Goal: Transaction & Acquisition: Purchase product/service

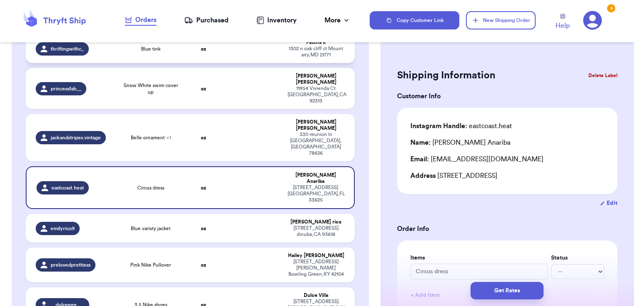
scroll to position [193, 0]
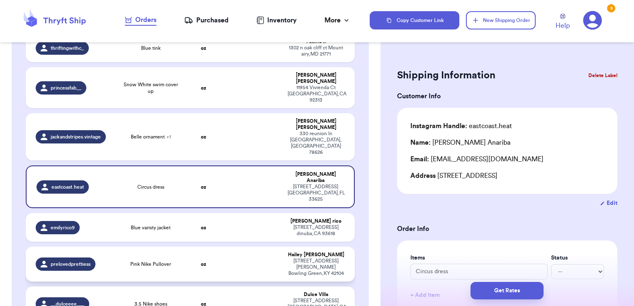
click at [252, 247] on td at bounding box center [252, 264] width 59 height 35
type input "Pink Nike Pullover"
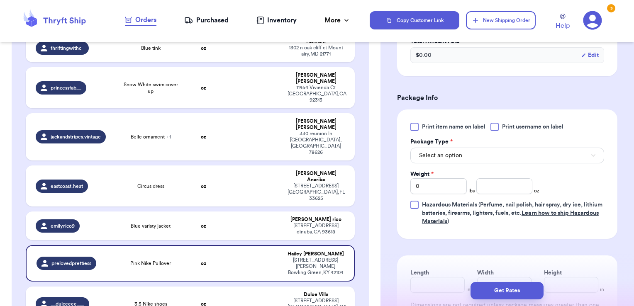
scroll to position [274, 0]
click at [500, 127] on label "Print username on label" at bounding box center [526, 127] width 73 height 8
click at [0, 0] on input "Print username on label" at bounding box center [0, 0] width 0 height 0
click at [486, 152] on button "Select an option" at bounding box center [507, 156] width 194 height 16
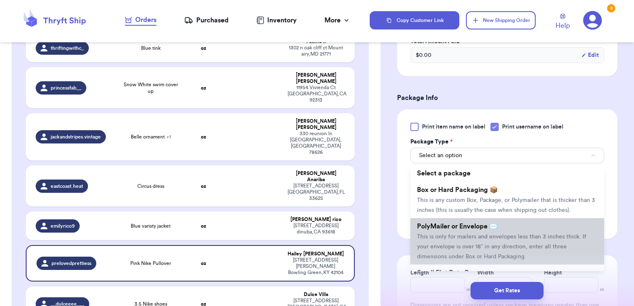
click at [465, 230] on span "PolyMailer or Envelope ✉️" at bounding box center [457, 226] width 80 height 7
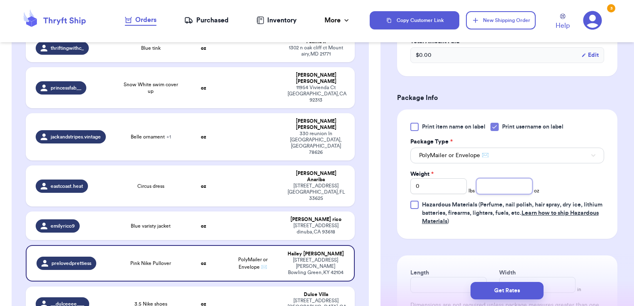
click at [496, 178] on input "number" at bounding box center [504, 186] width 56 height 16
type input "5.29"
click at [532, 299] on button "Get Rates" at bounding box center [506, 290] width 73 height 17
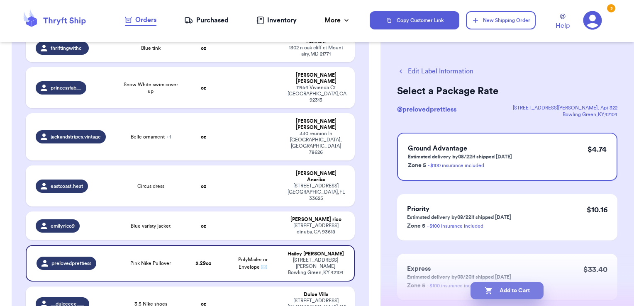
click at [535, 291] on button "Add to Cart" at bounding box center [506, 290] width 73 height 17
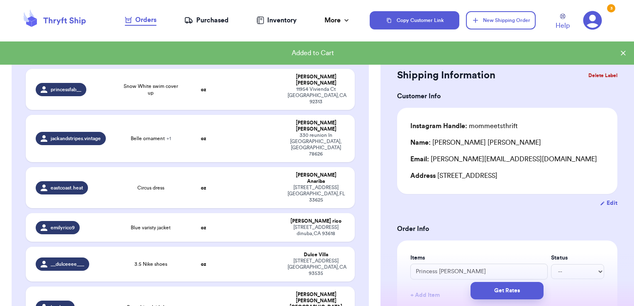
scroll to position [195, 0]
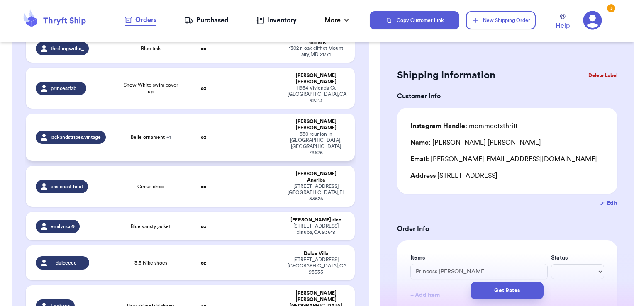
click at [234, 114] on td at bounding box center [252, 137] width 59 height 47
type input "Belle ornament"
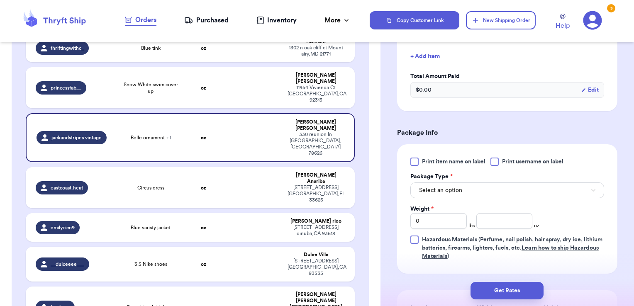
scroll to position [267, 0]
click at [496, 165] on div "Print item name on label Print username on label Package Type * Select an optio…" at bounding box center [507, 208] width 194 height 103
click at [496, 162] on div at bounding box center [494, 161] width 8 height 8
click at [0, 0] on input "Print username on label" at bounding box center [0, 0] width 0 height 0
click at [474, 186] on button "Select an option" at bounding box center [507, 190] width 194 height 16
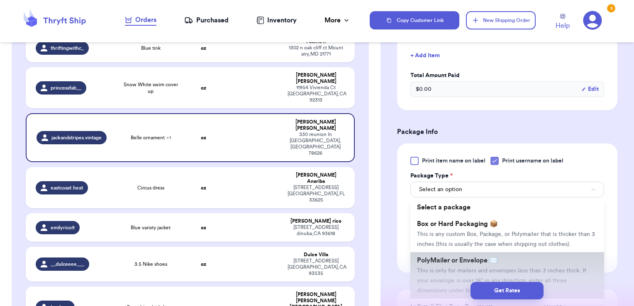
click at [444, 265] on li "PolyMailer or Envelope ✉️ This is only for mailers and envelopes less than 3 in…" at bounding box center [507, 275] width 194 height 46
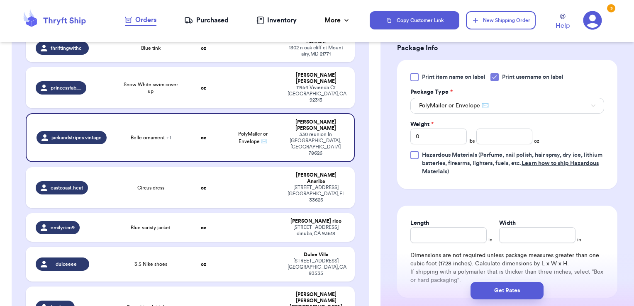
scroll to position [352, 0]
click at [484, 136] on input "number" at bounding box center [504, 136] width 56 height 16
type input "4.80"
click at [531, 296] on button "Get Rates" at bounding box center [506, 290] width 73 height 17
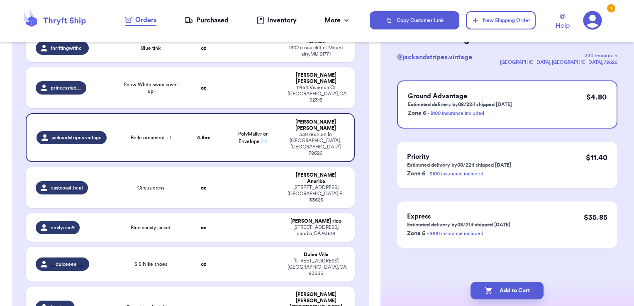
scroll to position [0, 0]
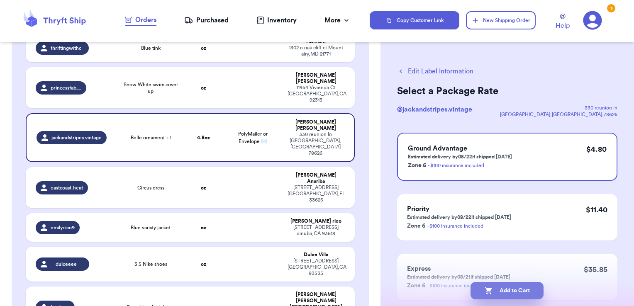
click at [505, 290] on button "Add to Cart" at bounding box center [506, 290] width 73 height 17
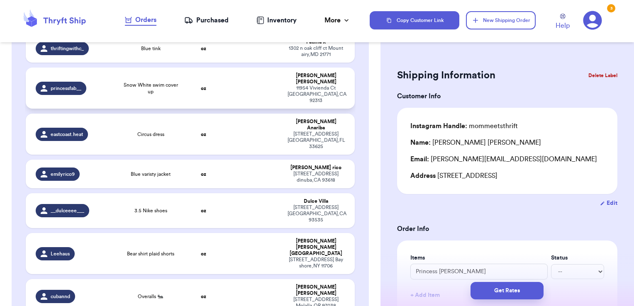
click at [256, 68] on td at bounding box center [252, 88] width 59 height 41
type input "Snow White swim cover up"
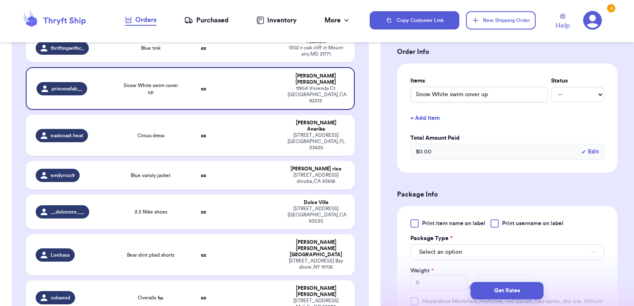
scroll to position [178, 0]
click at [513, 221] on span "Print username on label" at bounding box center [532, 222] width 61 height 8
click at [0, 0] on input "Print username on label" at bounding box center [0, 0] width 0 height 0
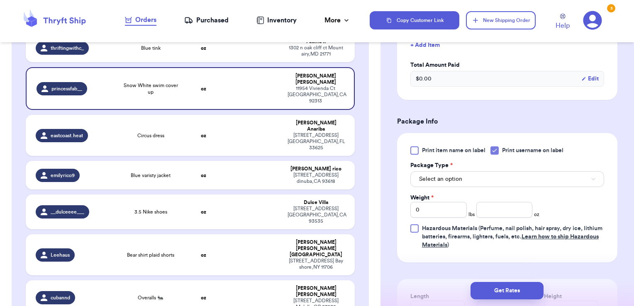
scroll to position [254, 0]
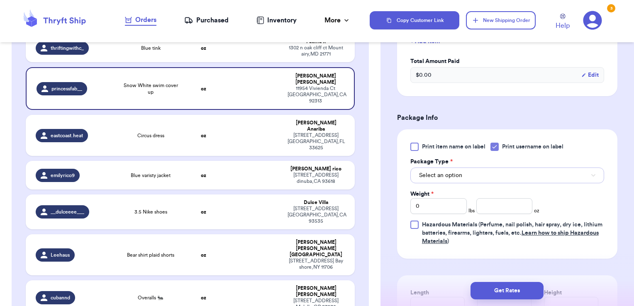
click at [460, 173] on span "Select an option" at bounding box center [440, 175] width 43 height 8
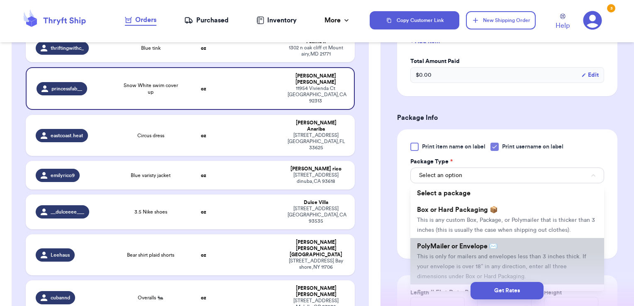
click at [446, 250] on span "PolyMailer or Envelope ✉️" at bounding box center [457, 246] width 80 height 7
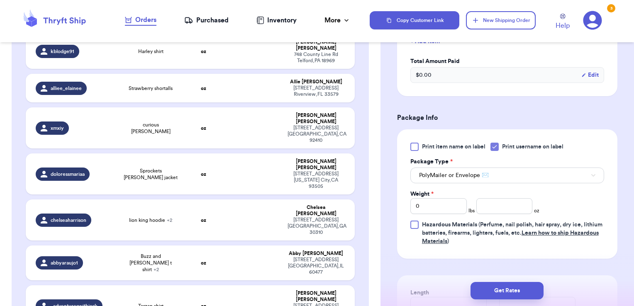
scroll to position [479, 0]
click at [504, 203] on input "number" at bounding box center [504, 206] width 56 height 16
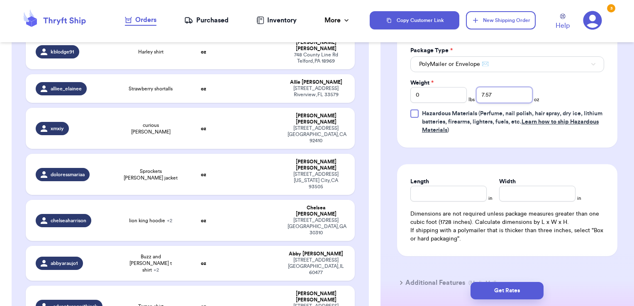
scroll to position [365, 0]
type input "7.57"
click at [525, 289] on button "Get Rates" at bounding box center [506, 290] width 73 height 17
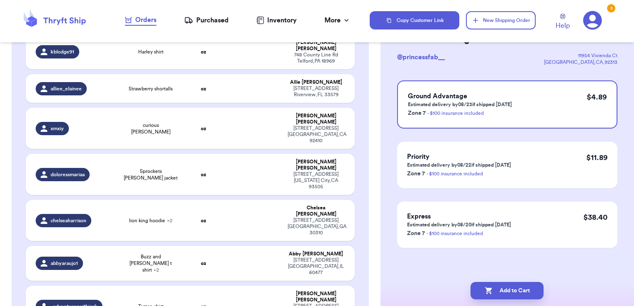
scroll to position [0, 0]
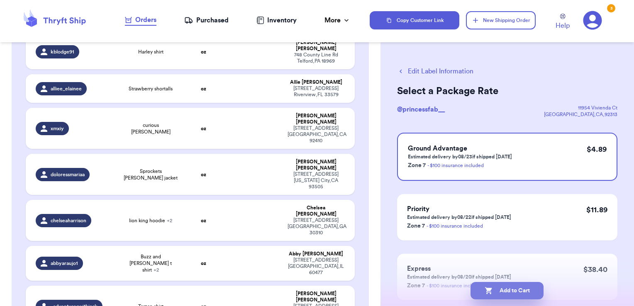
click at [533, 294] on button "Add to Cart" at bounding box center [506, 290] width 73 height 17
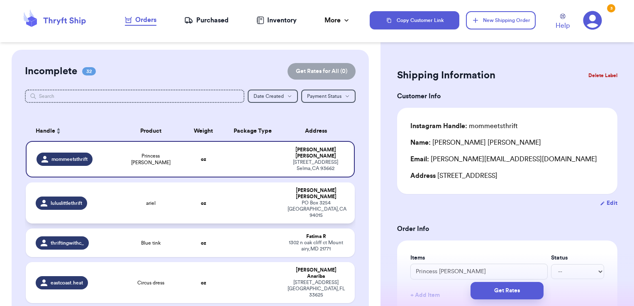
click at [250, 199] on td at bounding box center [252, 202] width 59 height 41
type input "ariel"
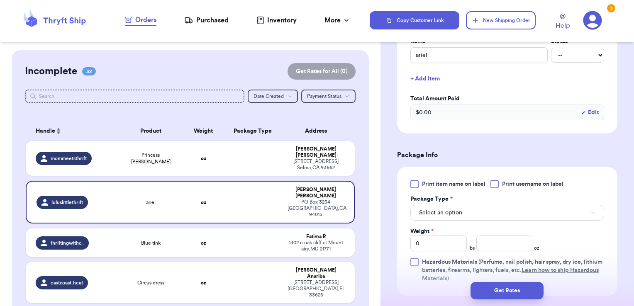
scroll to position [232, 0]
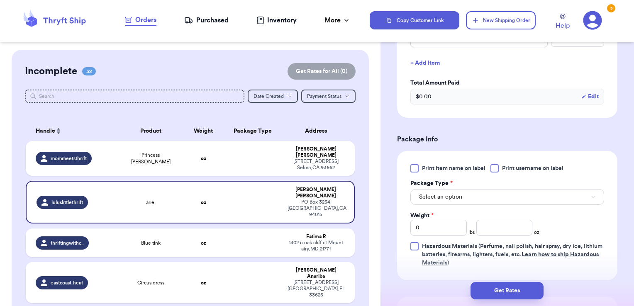
click at [519, 167] on span "Print username on label" at bounding box center [532, 168] width 61 height 8
click at [0, 0] on input "Print username on label" at bounding box center [0, 0] width 0 height 0
click at [496, 198] on button "Select an option" at bounding box center [507, 197] width 194 height 16
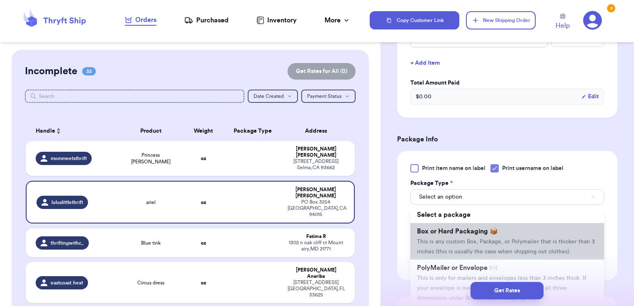
click at [469, 246] on li "Box or Hard Packaging 📦 This is any custom Box, Package, or Polymailer that is …" at bounding box center [507, 241] width 194 height 36
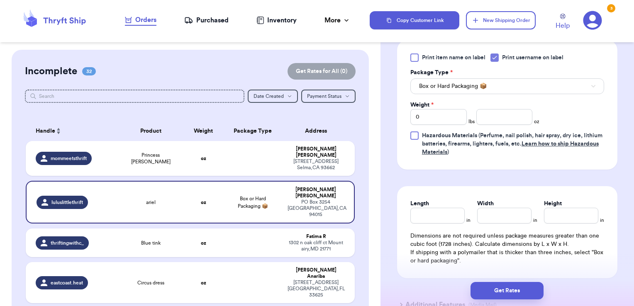
scroll to position [344, 0]
drag, startPoint x: 435, startPoint y: 115, endPoint x: 398, endPoint y: 117, distance: 36.6
click at [398, 117] on div "Print item name on label Print username on label Package Type * Box or Hard Pac…" at bounding box center [507, 103] width 220 height 129
type input "1"
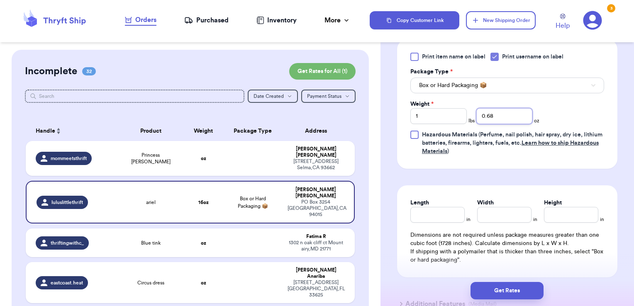
type input "0.68"
type input "9"
type input "11.5"
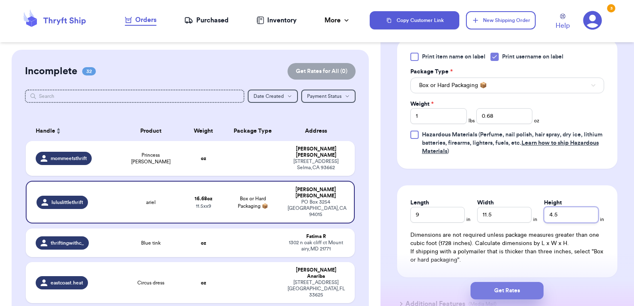
type input "4.5"
click at [535, 287] on button "Get Rates" at bounding box center [506, 290] width 73 height 17
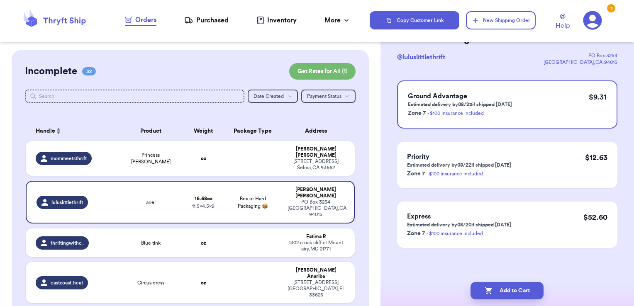
scroll to position [0, 0]
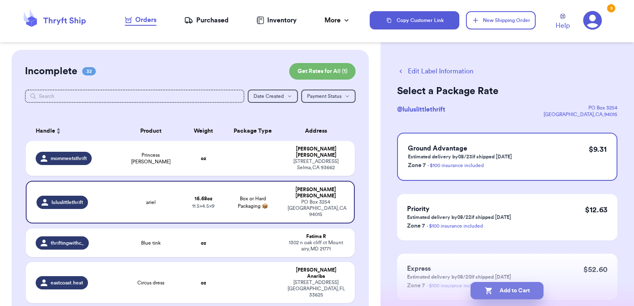
click at [523, 293] on button "Add to Cart" at bounding box center [506, 290] width 73 height 17
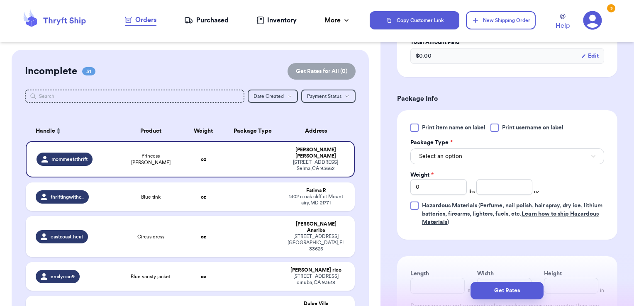
scroll to position [274, 0]
click at [501, 130] on label "Print username on label" at bounding box center [526, 127] width 73 height 8
click at [0, 0] on input "Print username on label" at bounding box center [0, 0] width 0 height 0
click at [485, 148] on button "Select an option" at bounding box center [507, 156] width 194 height 16
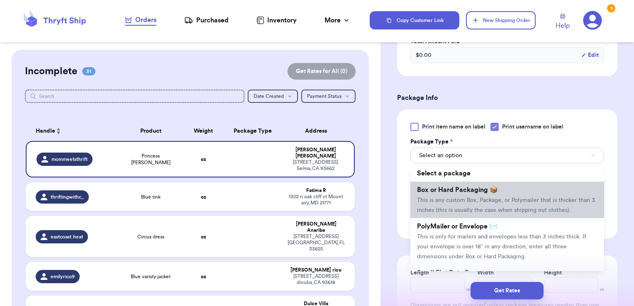
click at [470, 187] on span "Box or Hard Packaging 📦" at bounding box center [457, 190] width 81 height 7
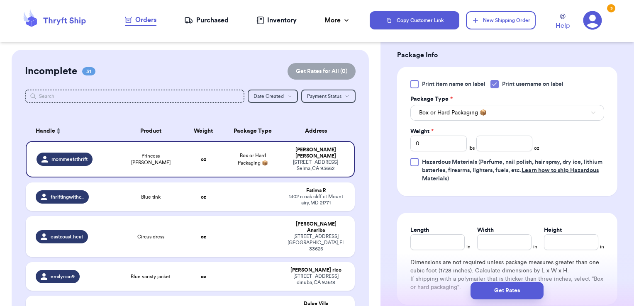
scroll to position [317, 0]
drag, startPoint x: 447, startPoint y: 144, endPoint x: 374, endPoint y: 133, distance: 73.1
click at [374, 133] on div "Customer Link New Order Incomplete 31 Get Rates for All ( 0 ) Get Rates for All…" at bounding box center [317, 153] width 634 height 306
type input "1"
type input "14"
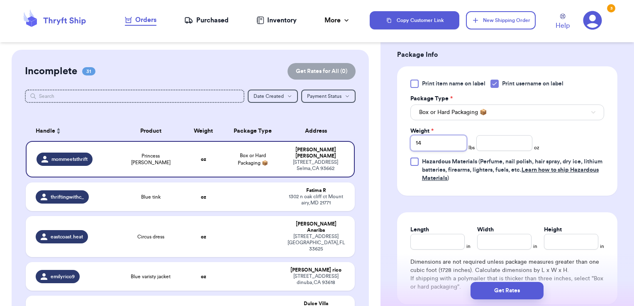
type input "1"
type input "4.72"
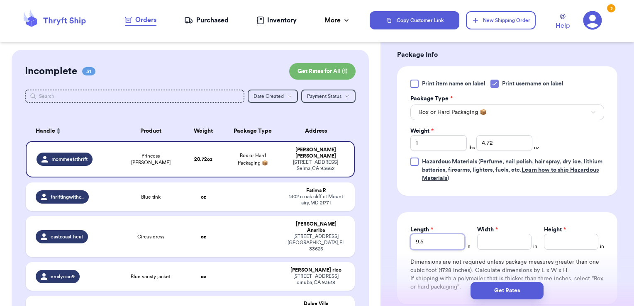
type input "9.5"
type input "12"
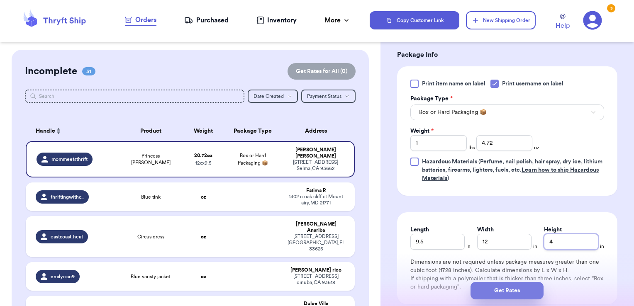
type input "4"
click at [508, 290] on button "Get Rates" at bounding box center [506, 290] width 73 height 17
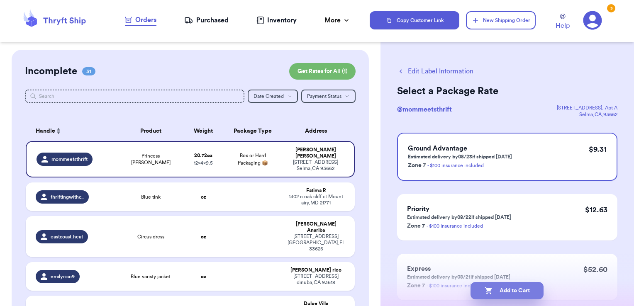
click at [539, 290] on button "Add to Cart" at bounding box center [506, 290] width 73 height 17
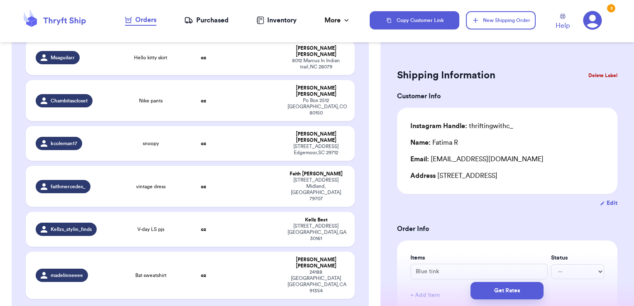
scroll to position [1107, 0]
checkbox input "true"
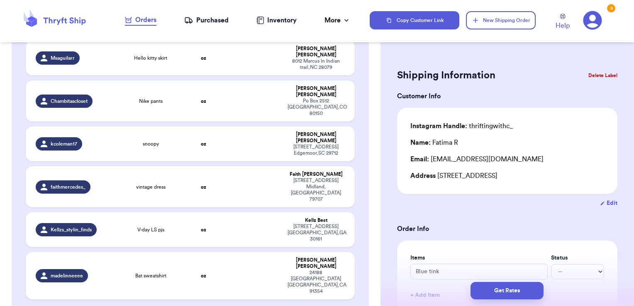
checkbox input "true"
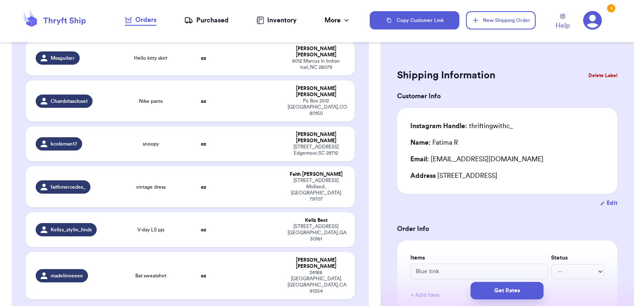
checkbox input "true"
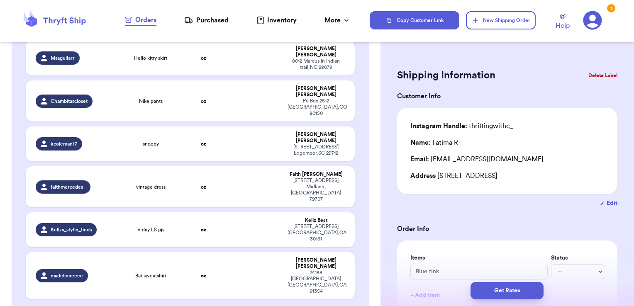
checkbox input "false"
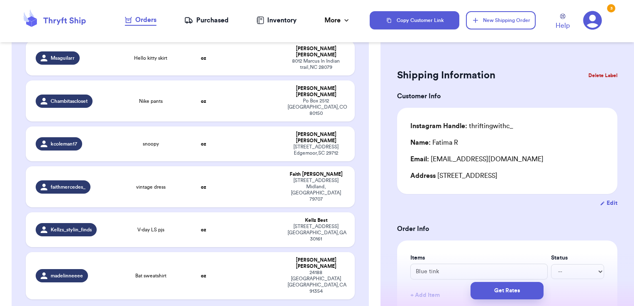
checkbox input "false"
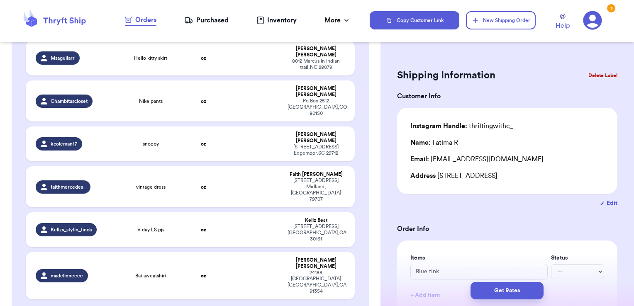
checkbox input "false"
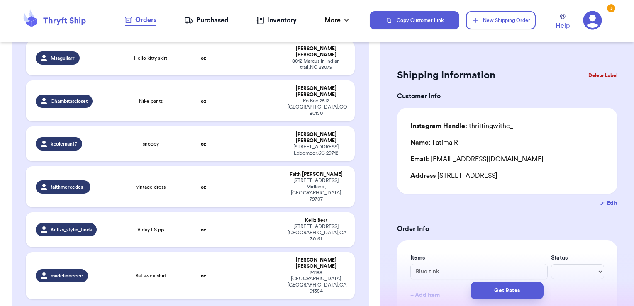
checkbox input "false"
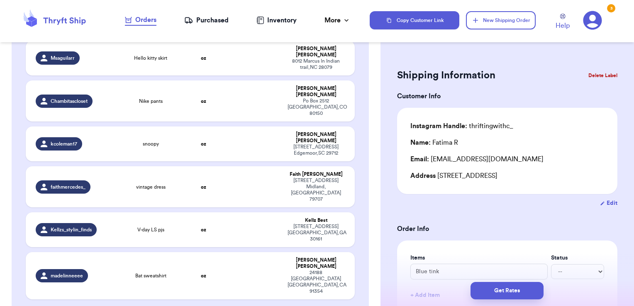
checkbox input "false"
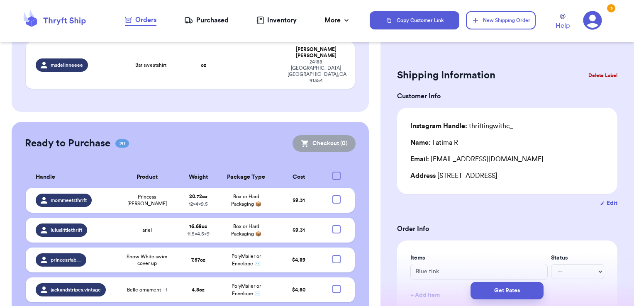
scroll to position [1322, 0]
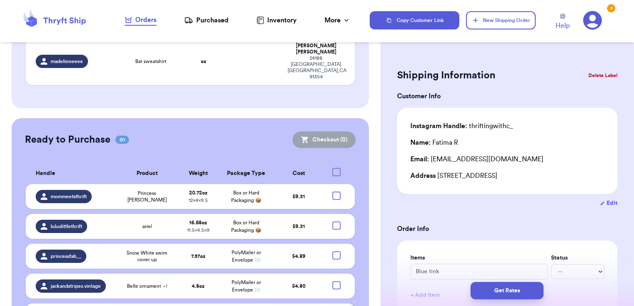
checkbox input "true"
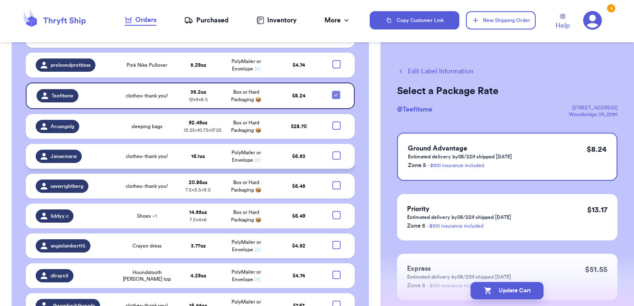
scroll to position [1591, 0]
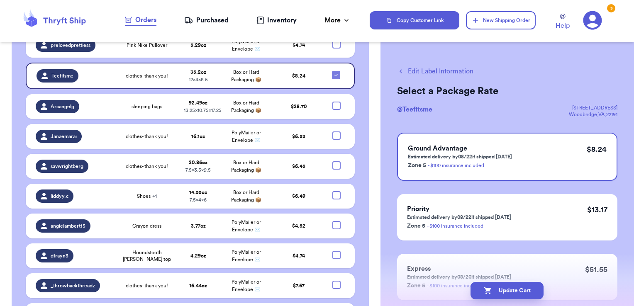
checkbox input "true"
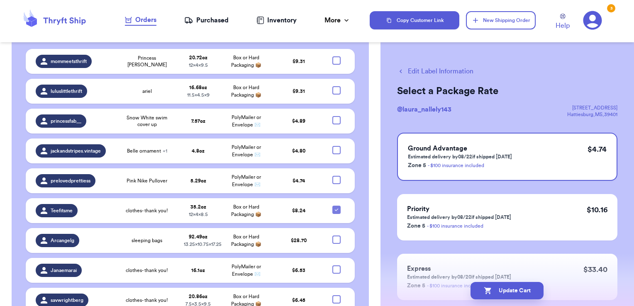
scroll to position [1456, 0]
checkbox input "true"
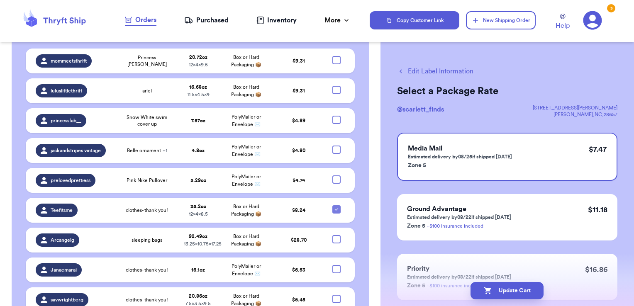
checkbox input "true"
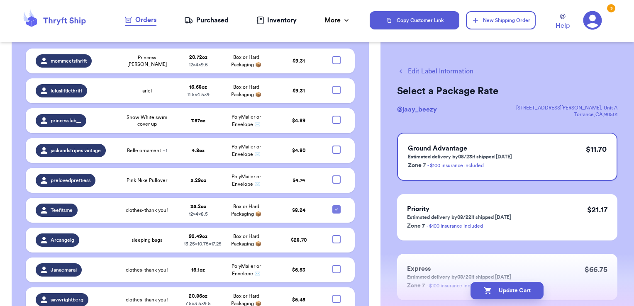
checkbox input "true"
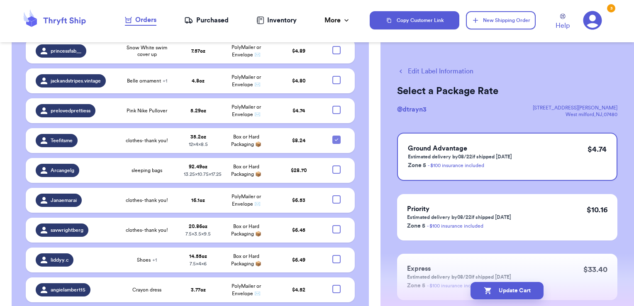
scroll to position [1528, 0]
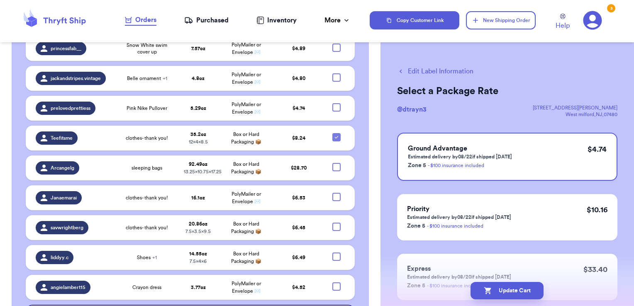
checkbox input "true"
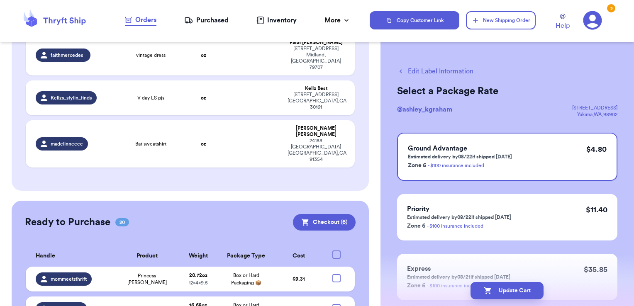
scroll to position [1214, 0]
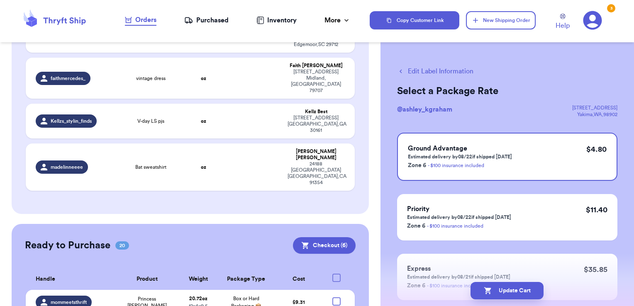
checkbox input "true"
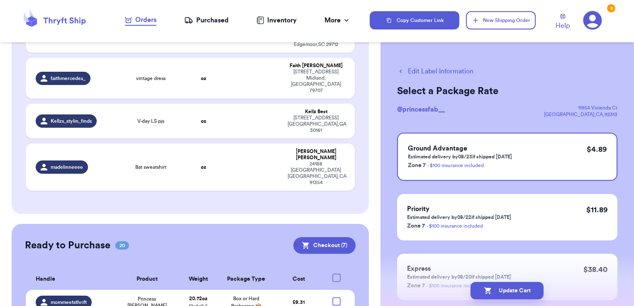
checkbox input "true"
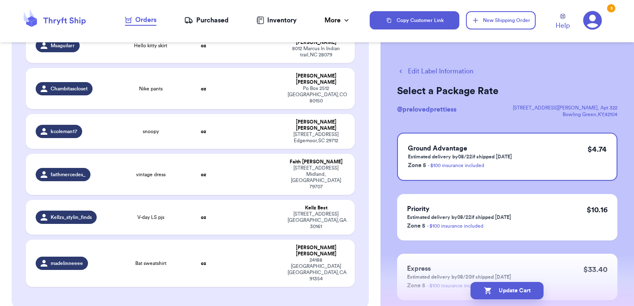
scroll to position [1118, 0]
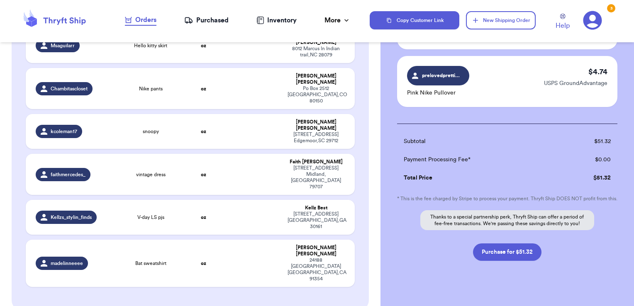
scroll to position [451, 0]
click at [508, 255] on button "Purchase for $51.32" at bounding box center [507, 251] width 68 height 17
checkbox input "false"
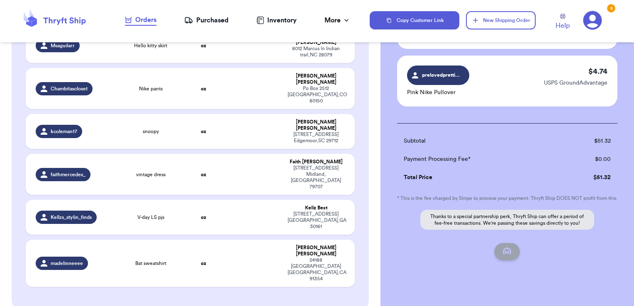
checkbox input "false"
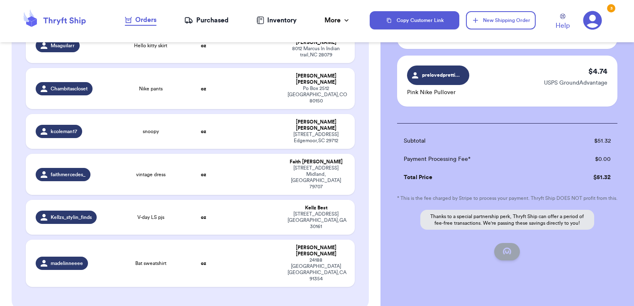
scroll to position [105, 0]
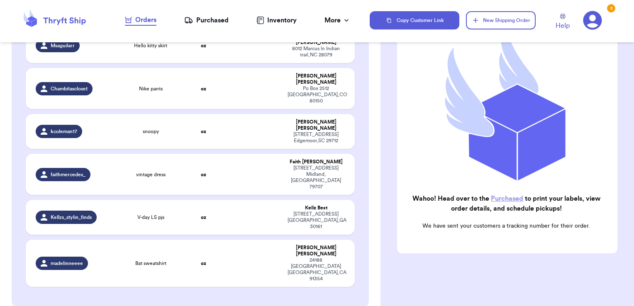
click at [208, 20] on div "Purchased" at bounding box center [206, 20] width 44 height 10
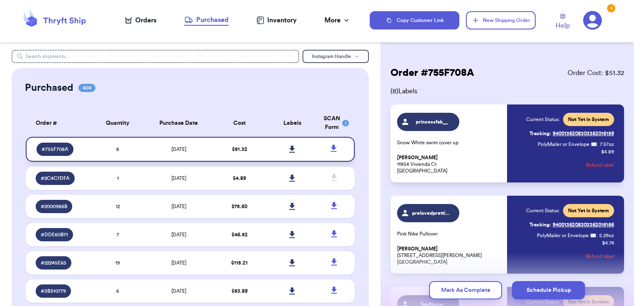
click at [289, 148] on icon at bounding box center [292, 149] width 6 height 7
